Goal: Browse casually

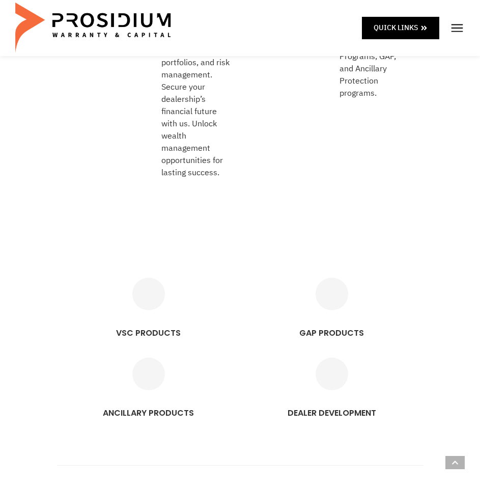
scroll to position [306, 0]
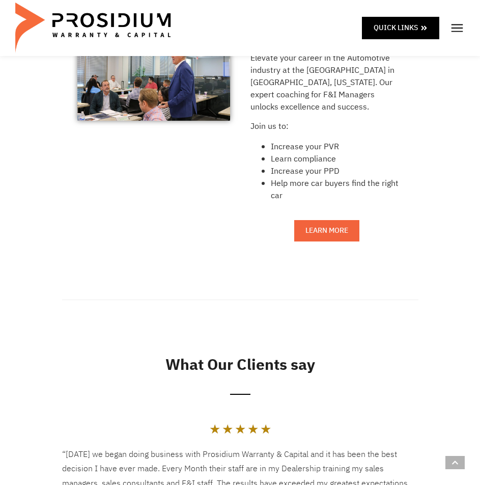
scroll to position [917, 0]
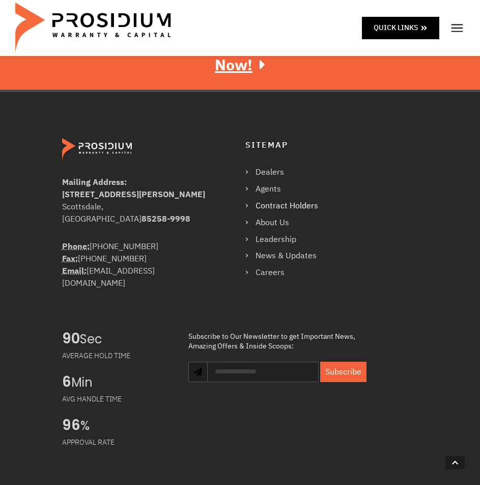
scroll to position [2397, 0]
